Goal: Check status

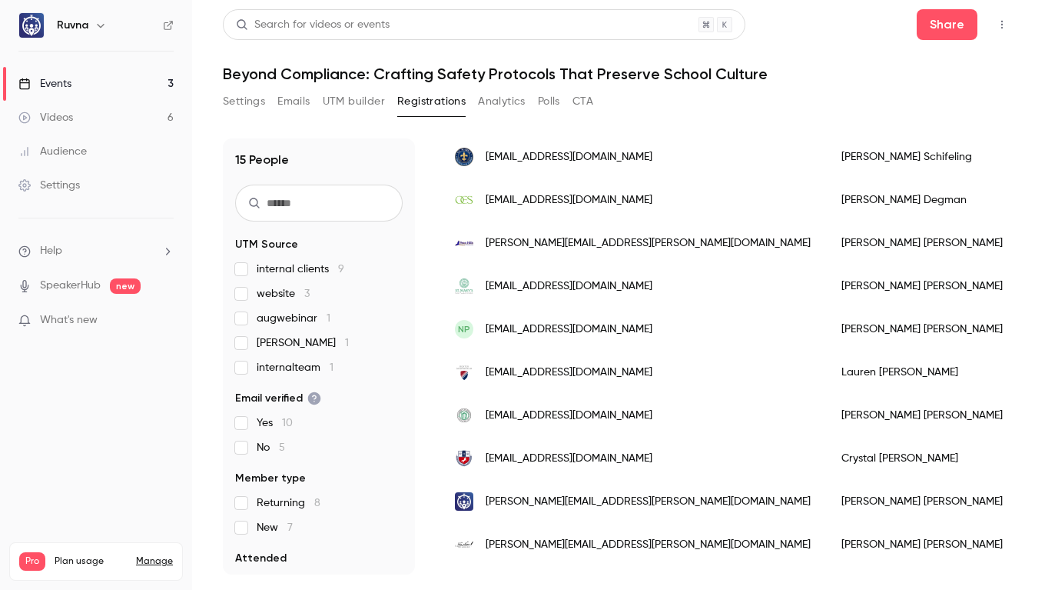
scroll to position [265, 0]
